Goal: Information Seeking & Learning: Learn about a topic

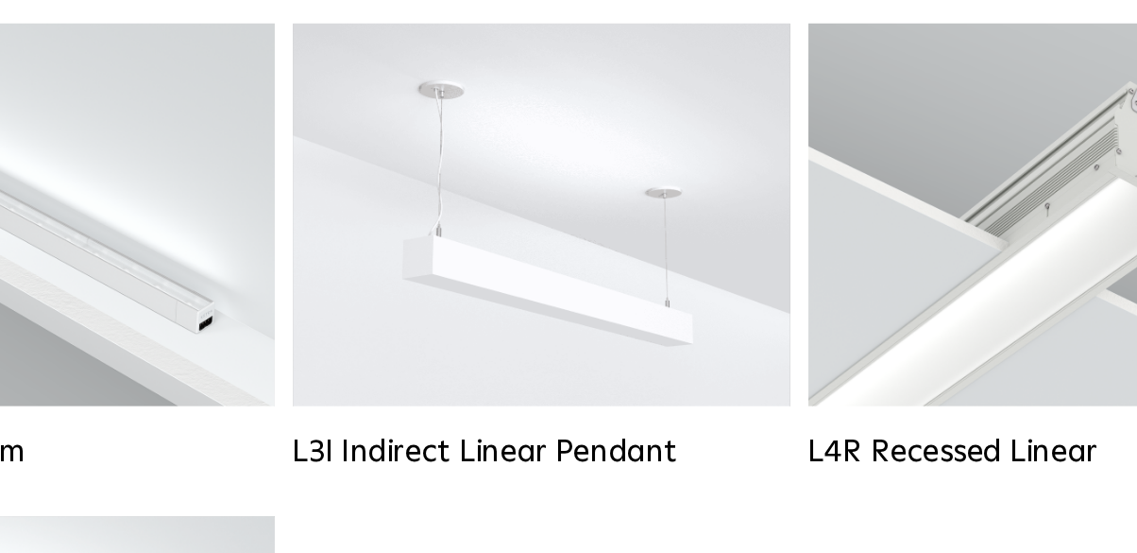
scroll to position [690, 0]
click at [617, 278] on div "Lumen Output: 400 / 600 / 800 / 1000 Housing Colors: White / Black Control: Lut…" at bounding box center [567, 225] width 307 height 236
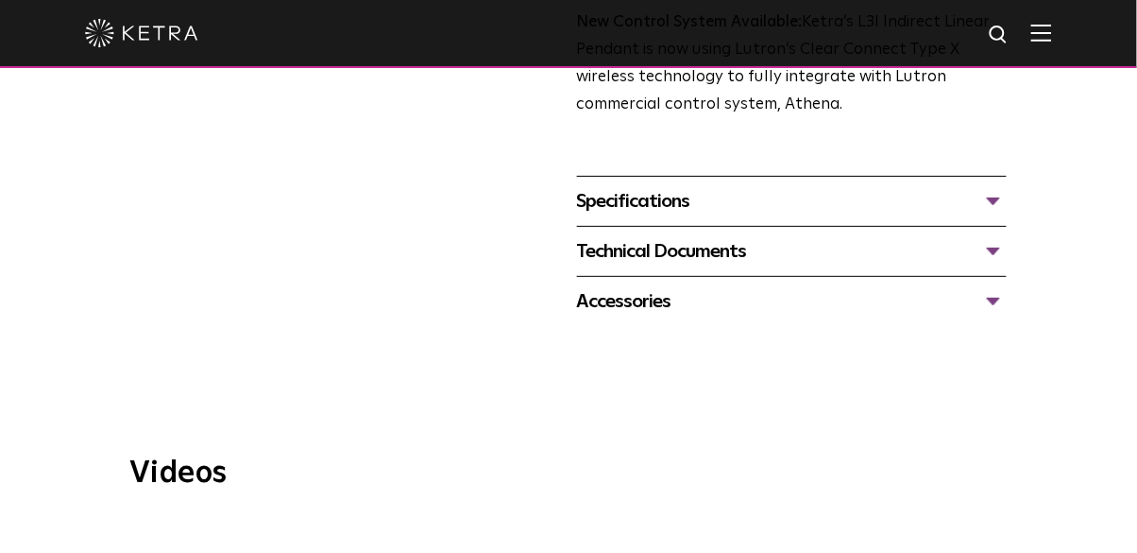
scroll to position [805, 0]
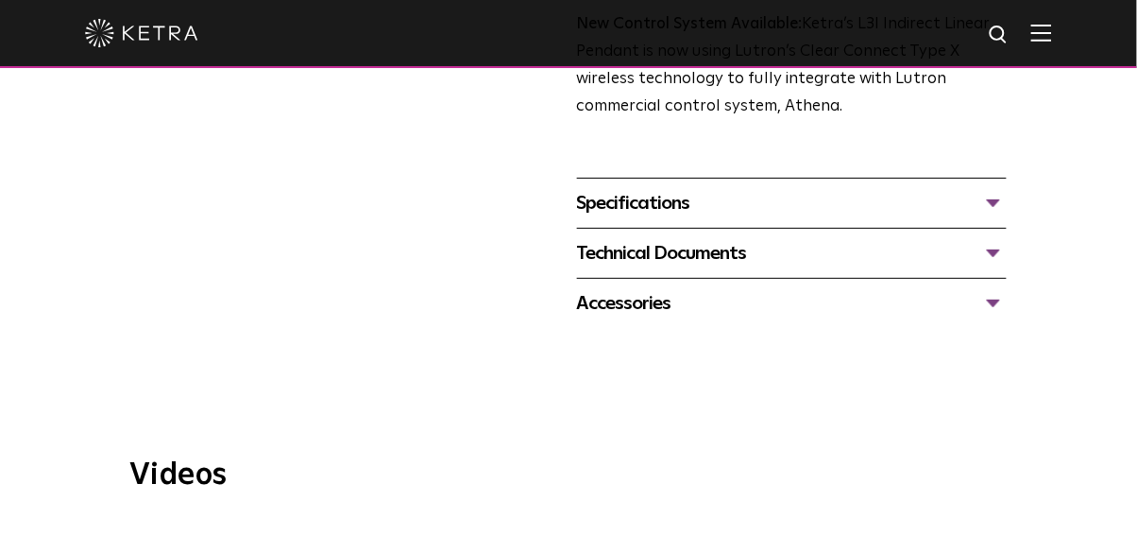
click at [793, 199] on div "Specifications" at bounding box center [792, 203] width 430 height 30
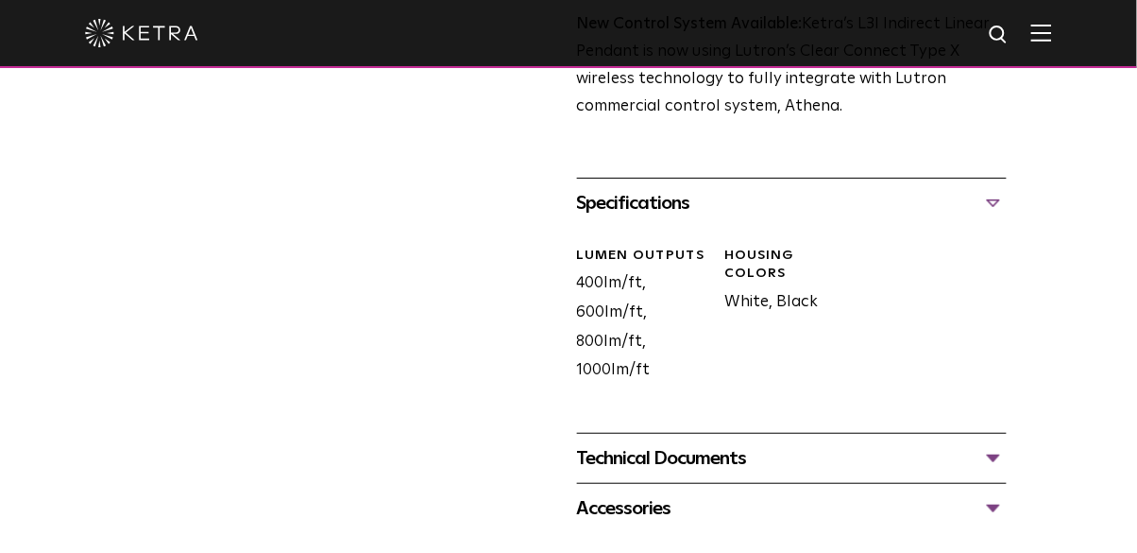
scroll to position [783, 0]
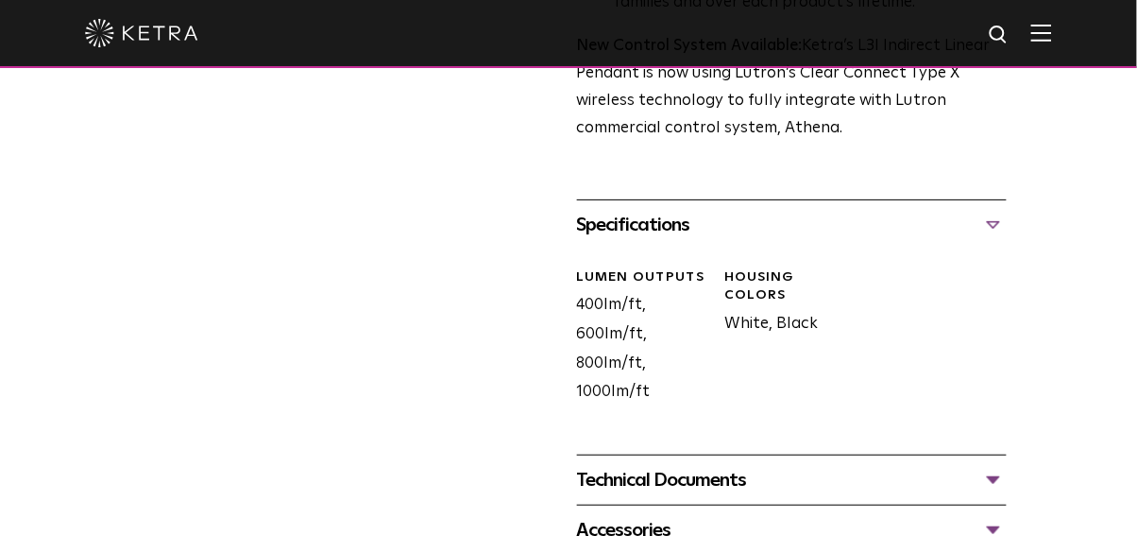
click at [749, 491] on div "Technical Documents" at bounding box center [792, 480] width 430 height 30
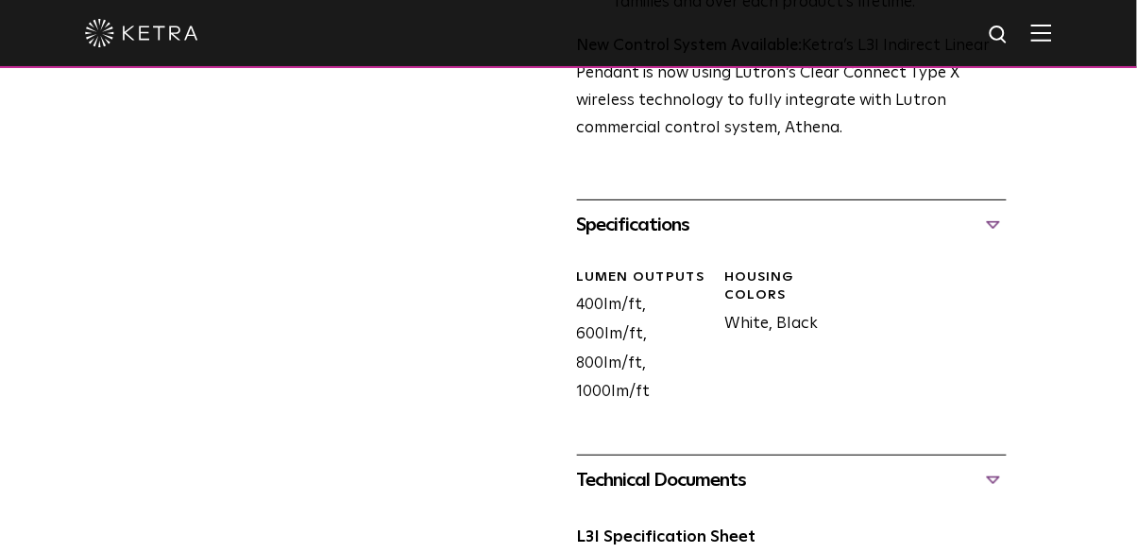
click at [744, 538] on link "L3I Specification Sheet" at bounding box center [666, 537] width 179 height 16
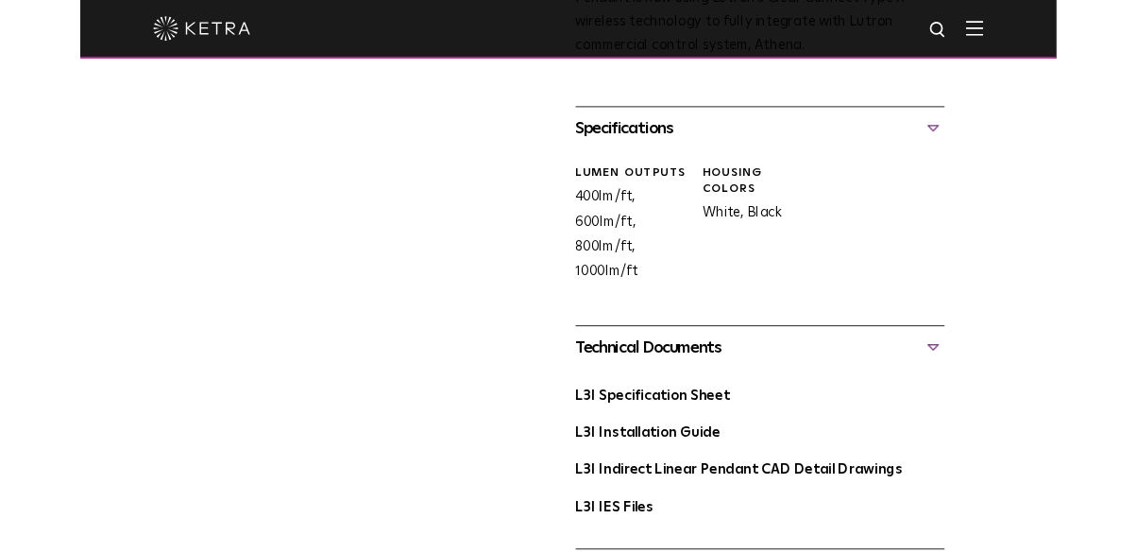
scroll to position [874, 0]
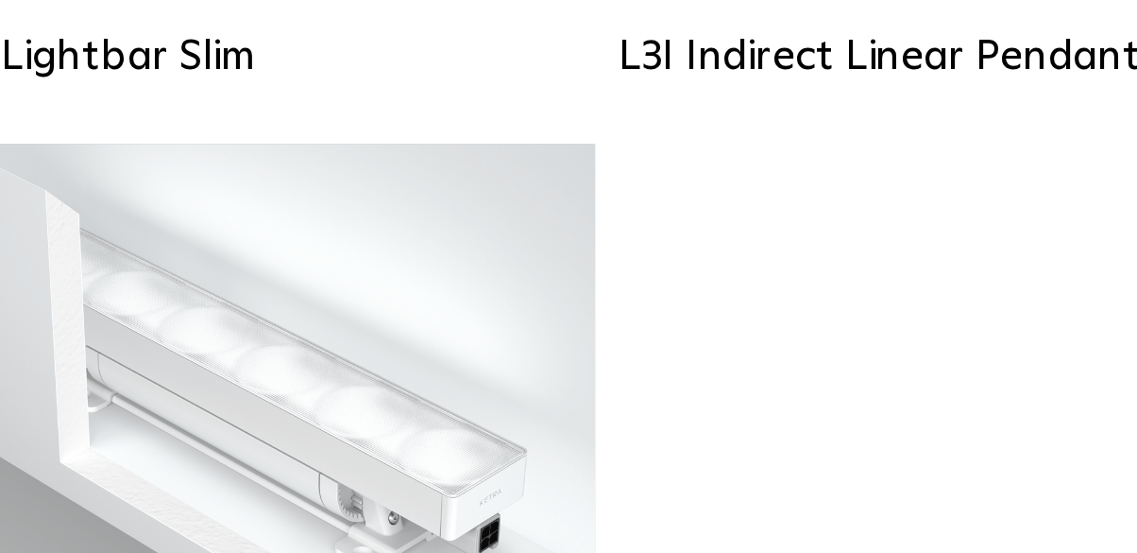
scroll to position [792, 0]
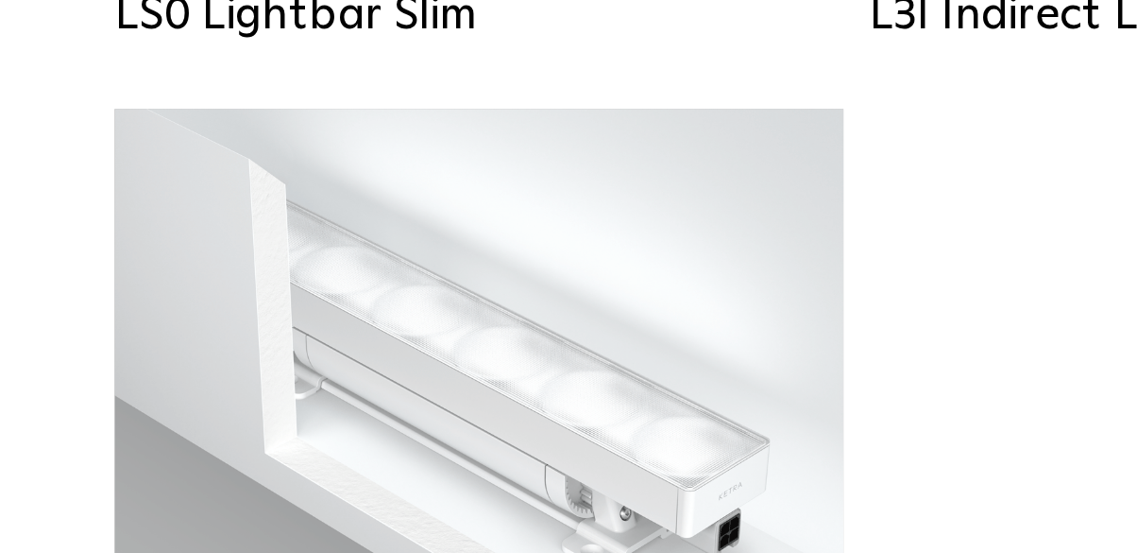
click at [449, 460] on div "LS0 Lightbar Slim Lumen Output: 200 / 350 Colors: White / Black Control: X96 Co…" at bounding box center [569, 309] width 959 height 608
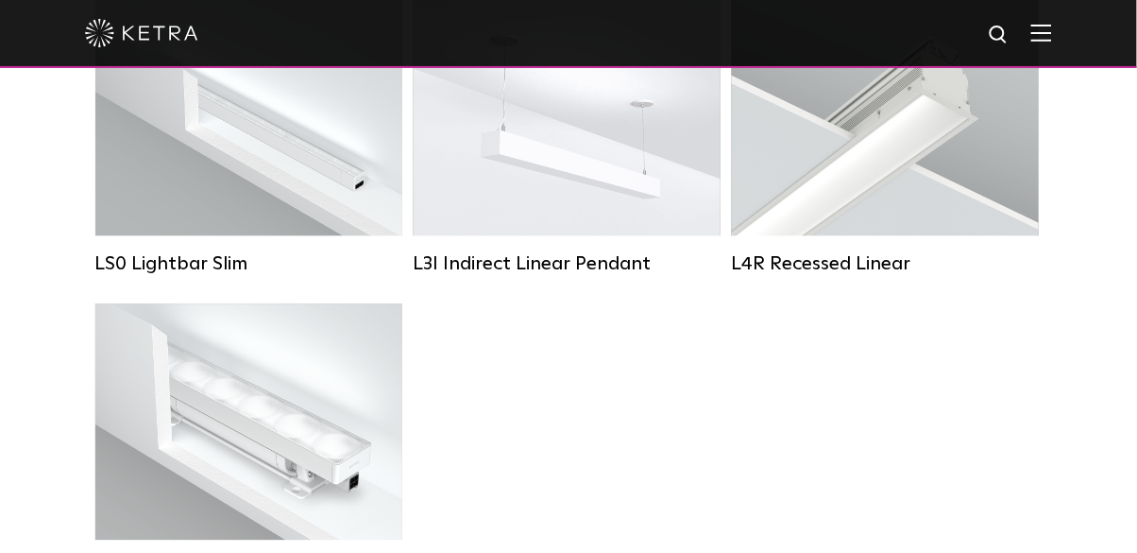
scroll to position [883, 0]
